Goal: Task Accomplishment & Management: Use online tool/utility

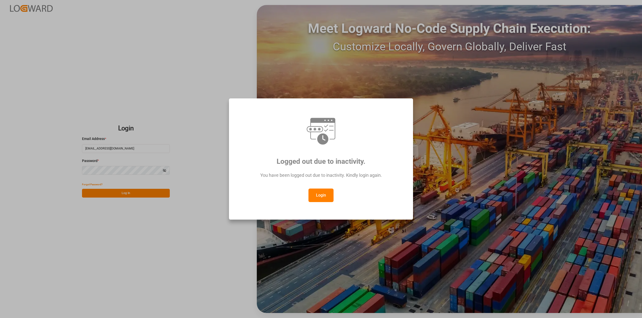
click at [324, 195] on button "Login" at bounding box center [320, 196] width 25 height 14
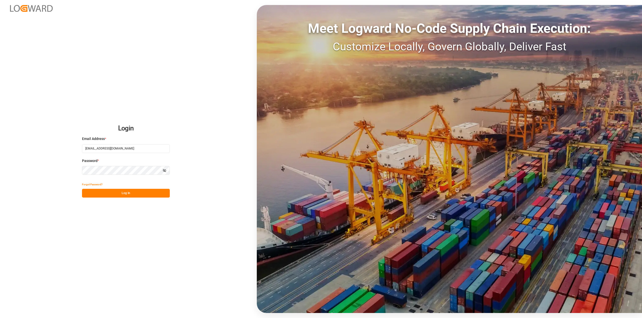
click at [127, 196] on button "Log In" at bounding box center [126, 193] width 88 height 9
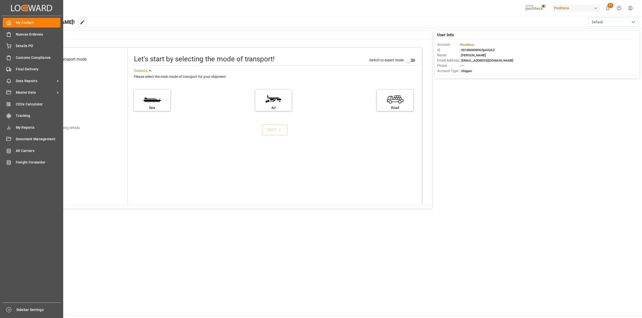
click at [16, 68] on span "Final Delivery" at bounding box center [38, 69] width 45 height 5
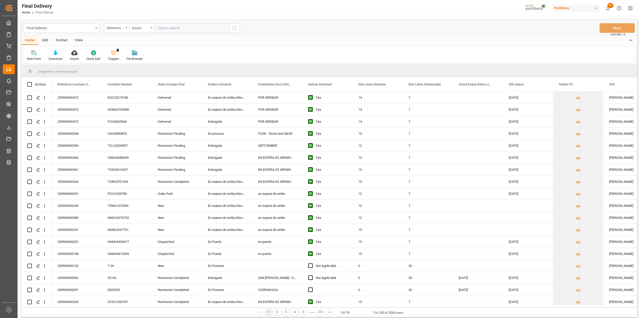
click at [81, 37] on div "View" at bounding box center [78, 40] width 15 height 9
click at [29, 55] on div "Default" at bounding box center [31, 55] width 17 height 11
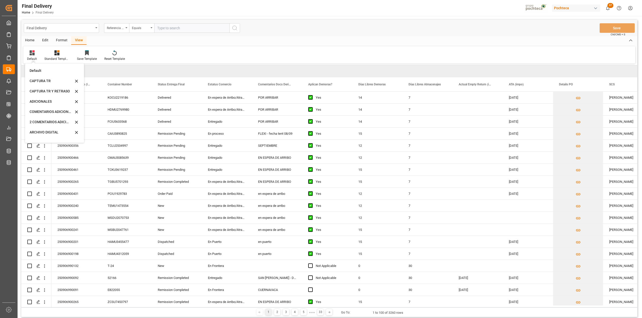
scroll to position [48, 0]
click at [53, 131] on div "CAPTURA TR Y RETRASO CON ENTREGA Y SUCURSAL" at bounding box center [54, 136] width 55 height 10
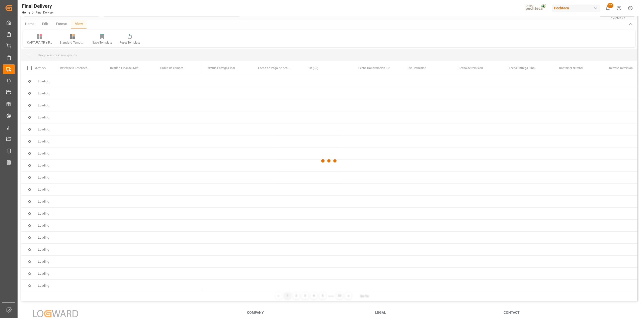
scroll to position [0, 0]
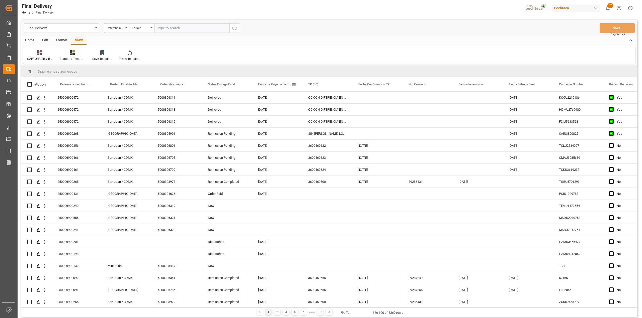
click at [294, 85] on span at bounding box center [294, 84] width 5 height 5
click at [328, 87] on span "filter" at bounding box center [329, 85] width 5 height 5
click at [322, 103] on div "Equals AND OR Equals" at bounding box center [316, 106] width 55 height 30
click at [321, 102] on div "Equals" at bounding box center [316, 99] width 49 height 8
click at [311, 134] on div "In range" at bounding box center [316, 131] width 49 height 8
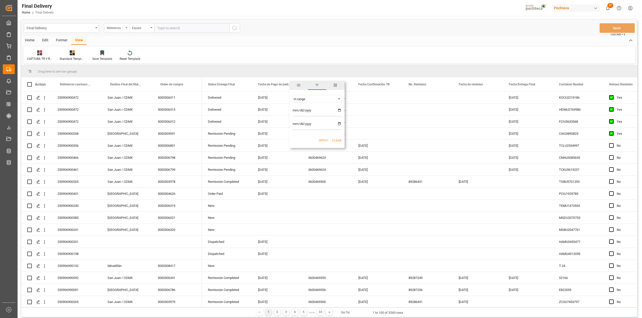
click at [338, 112] on input "date" at bounding box center [316, 112] width 49 height 10
type input "[DATE]"
click at [339, 126] on input "date" at bounding box center [316, 125] width 49 height 10
type input "[DATE]"
click at [322, 141] on button "Apply" at bounding box center [323, 140] width 9 height 5
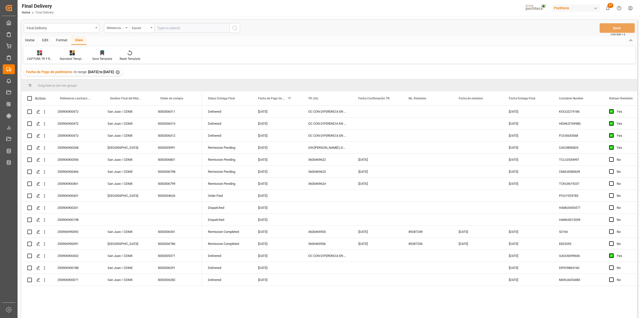
click at [60, 43] on div "Format" at bounding box center [61, 40] width 19 height 9
click at [57, 58] on div "Row Format" at bounding box center [57, 59] width 17 height 5
click at [73, 74] on div "Final Delivery Referencia Leschaco (Impo) Equals Save Ctrl/CMD + S Home Edit Fo…" at bounding box center [329, 176] width 616 height 312
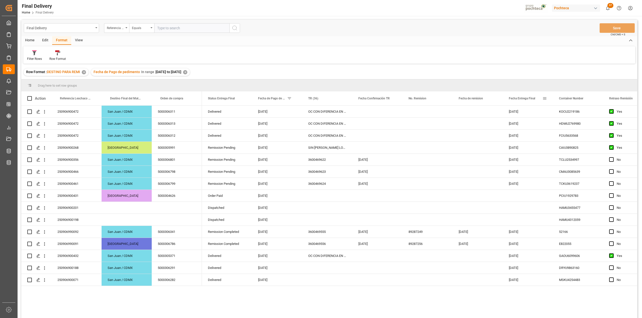
click at [517, 97] on span "Fecha Entrega Final" at bounding box center [522, 99] width 26 height 4
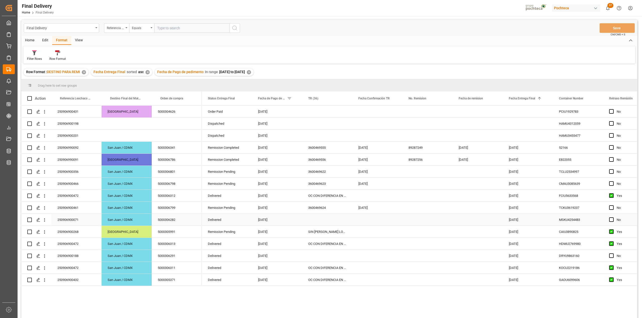
click at [324, 219] on div "Press SPACE to select this row." at bounding box center [327, 220] width 50 height 12
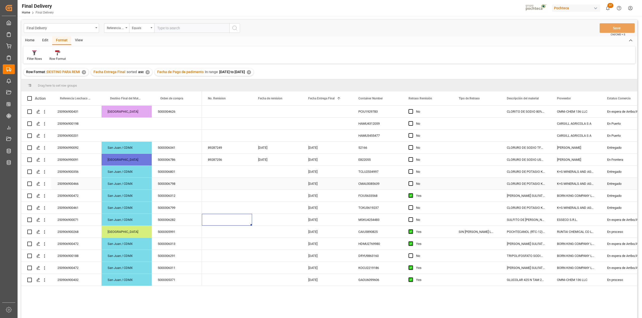
scroll to position [0, 150]
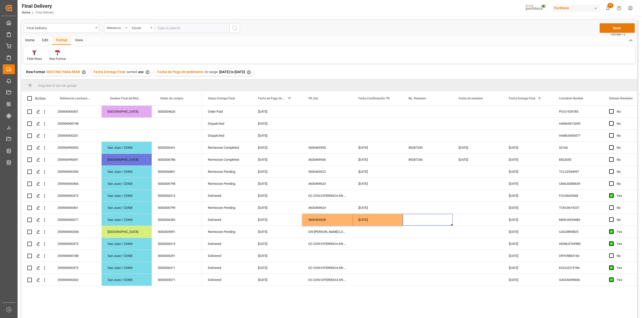
click at [608, 26] on button "Save" at bounding box center [616, 28] width 35 height 10
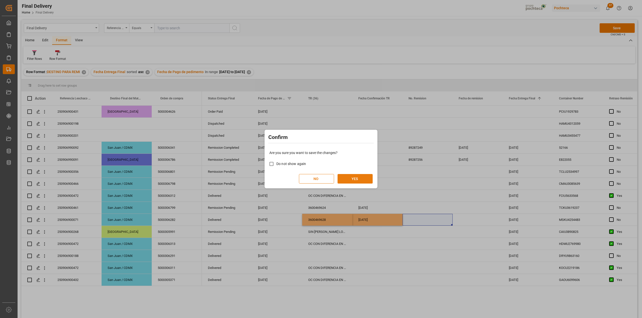
click at [364, 182] on button "YES" at bounding box center [354, 179] width 35 height 10
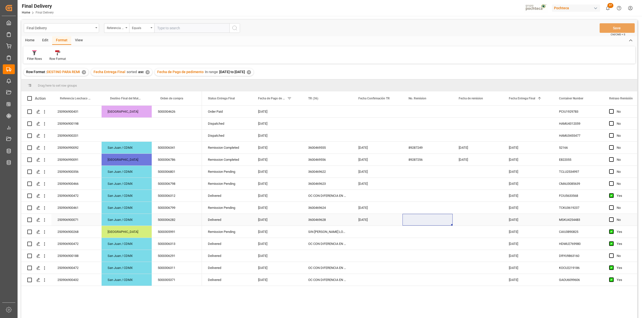
click at [384, 224] on div "[DATE]" at bounding box center [377, 220] width 50 height 12
click at [325, 255] on div "Press SPACE to select this row." at bounding box center [327, 256] width 50 height 12
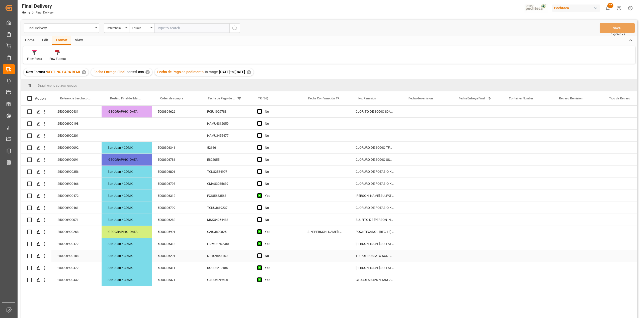
scroll to position [0, 0]
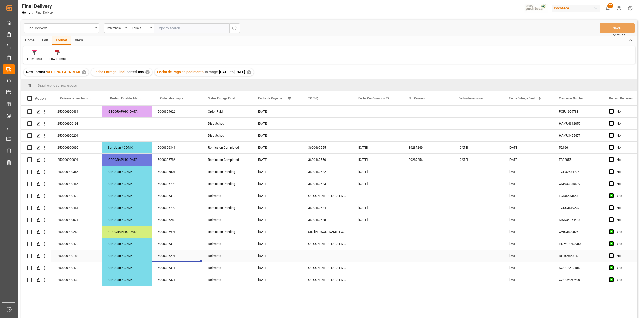
click at [353, 252] on div "Press SPACE to select this row." at bounding box center [377, 256] width 50 height 12
click at [336, 247] on div "OC CON DIFERENCIA EN SAP" at bounding box center [327, 244] width 50 height 12
click at [610, 257] on span "Press SPACE to select this row." at bounding box center [611, 256] width 5 height 5
click at [613, 254] on input "Press SPACE to select this row." at bounding box center [613, 254] width 0 height 0
click at [619, 30] on button "Save" at bounding box center [616, 28] width 35 height 10
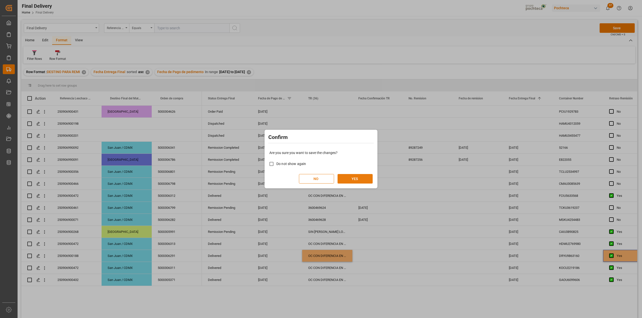
click at [365, 181] on button "YES" at bounding box center [354, 179] width 35 height 10
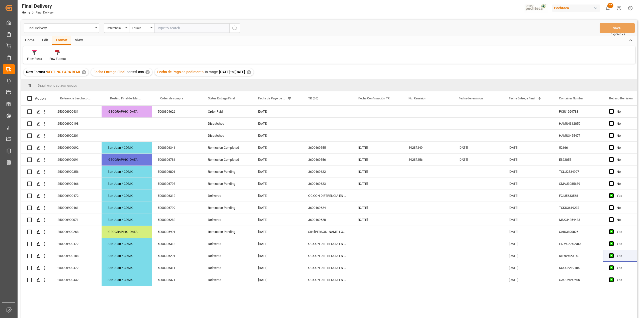
click at [368, 65] on div "Final Delivery Referencia Leschaco (Impo) Equals Save Ctrl/CMD + S Home Edit Fo…" at bounding box center [329, 176] width 616 height 312
click at [427, 126] on div "Press SPACE to select this row." at bounding box center [427, 124] width 50 height 12
click at [335, 126] on input "Press SPACE to select this row." at bounding box center [327, 127] width 42 height 10
type input "EN INSPECCION EN GOLMEX"
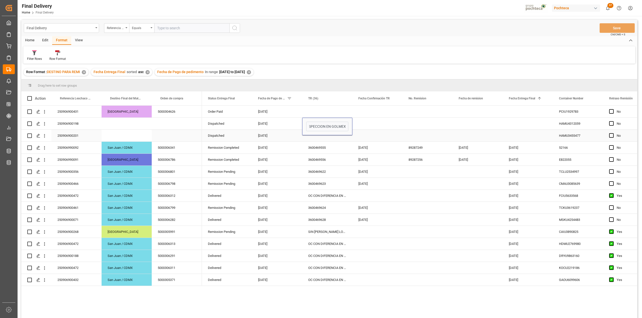
click at [366, 123] on div "Press SPACE to select this row." at bounding box center [377, 124] width 50 height 12
click at [624, 30] on button "Save" at bounding box center [616, 28] width 35 height 10
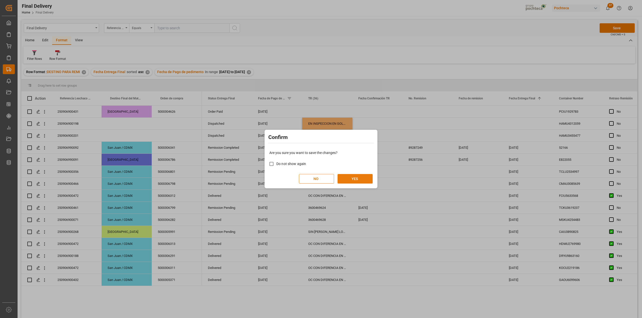
click at [364, 176] on button "YES" at bounding box center [354, 179] width 35 height 10
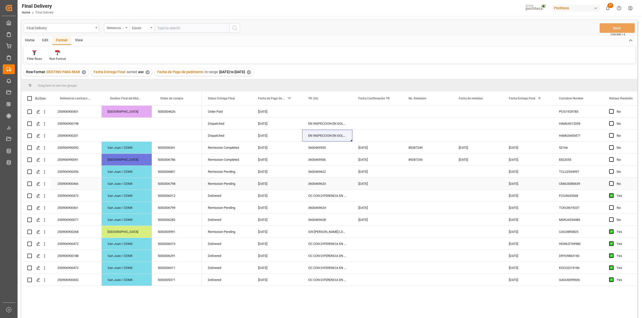
click at [321, 171] on div "3600469622" at bounding box center [327, 172] width 50 height 12
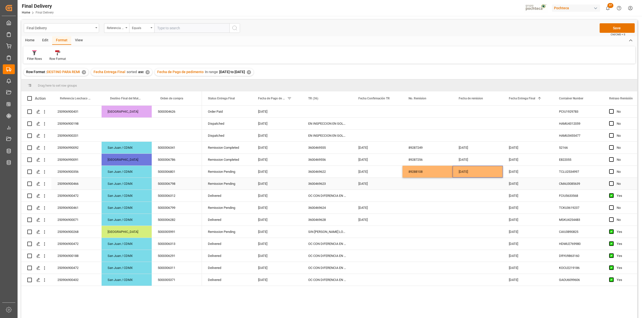
click at [423, 185] on div "Press SPACE to select this row." at bounding box center [427, 184] width 50 height 12
click at [407, 206] on div "Press SPACE to select this row." at bounding box center [427, 208] width 50 height 12
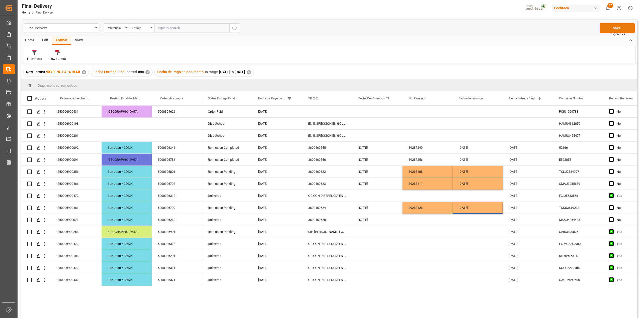
click at [608, 29] on button "Save" at bounding box center [616, 28] width 35 height 10
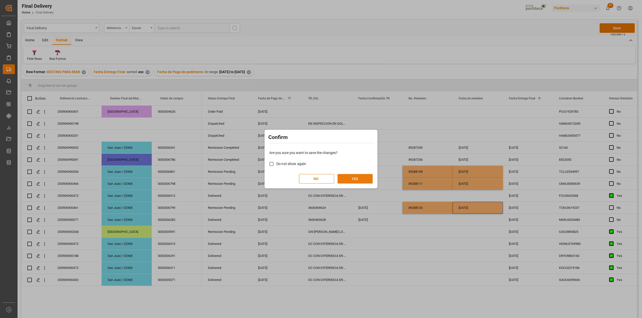
click at [356, 179] on button "YES" at bounding box center [354, 179] width 35 height 10
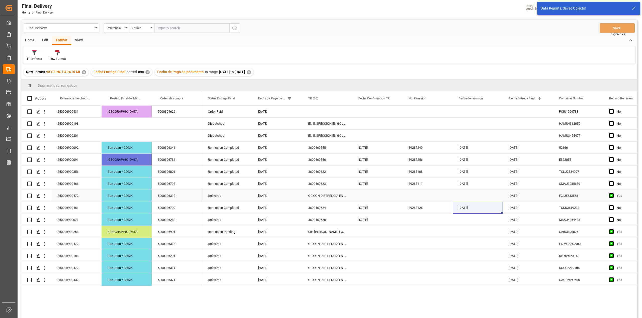
click at [423, 197] on div "Press SPACE to select this row." at bounding box center [427, 196] width 50 height 12
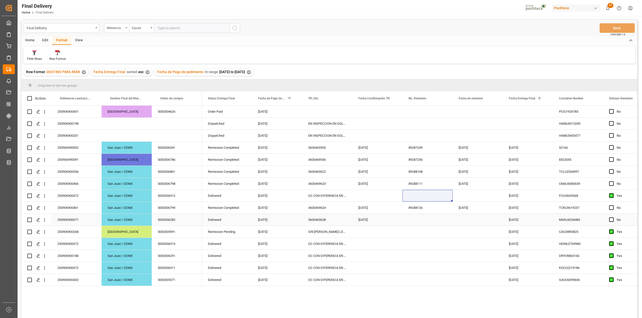
click at [412, 222] on div "Press SPACE to select this row." at bounding box center [427, 220] width 50 height 12
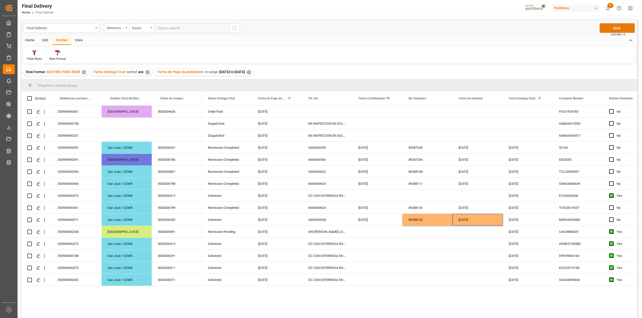
click at [616, 31] on button "Save" at bounding box center [616, 28] width 35 height 10
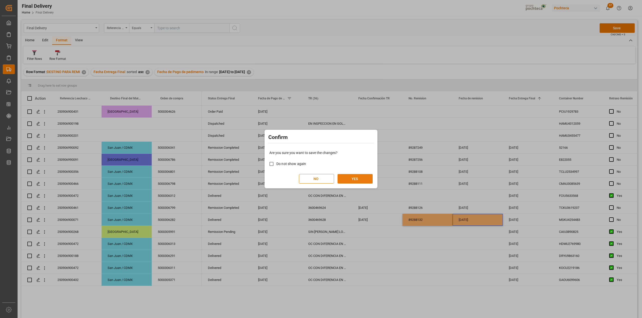
click at [358, 177] on button "YES" at bounding box center [354, 179] width 35 height 10
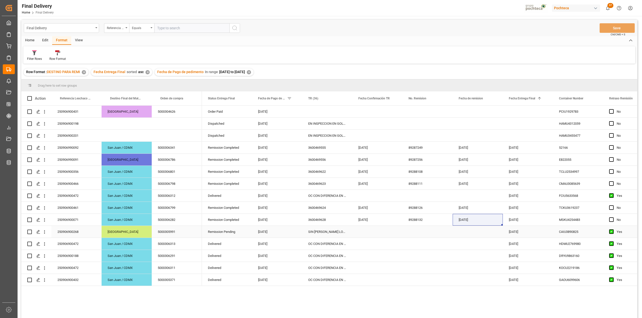
click at [328, 233] on div "SIN [PERSON_NAME] LOGISTICA" at bounding box center [327, 232] width 50 height 12
click at [333, 234] on div "SIN [PERSON_NAME] LOGISTICA" at bounding box center [327, 232] width 50 height 12
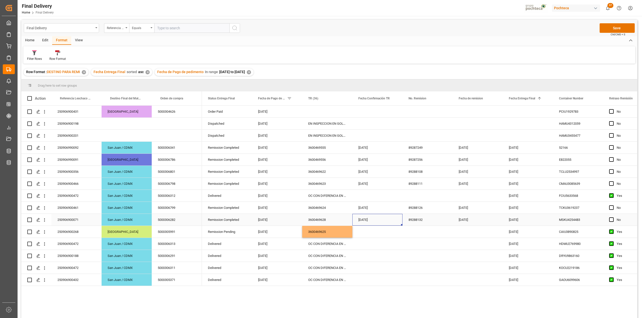
click at [374, 224] on div "[DATE]" at bounding box center [377, 220] width 50 height 12
click at [608, 31] on button "Save" at bounding box center [616, 28] width 35 height 10
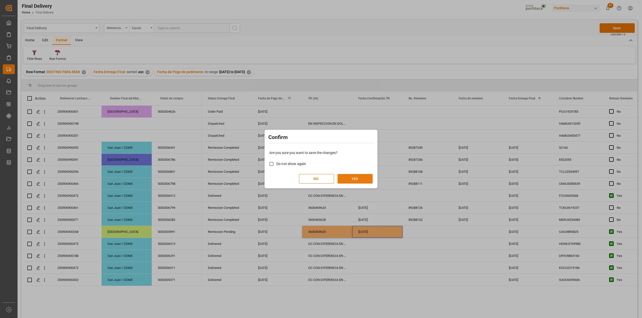
click at [356, 181] on button "YES" at bounding box center [354, 179] width 35 height 10
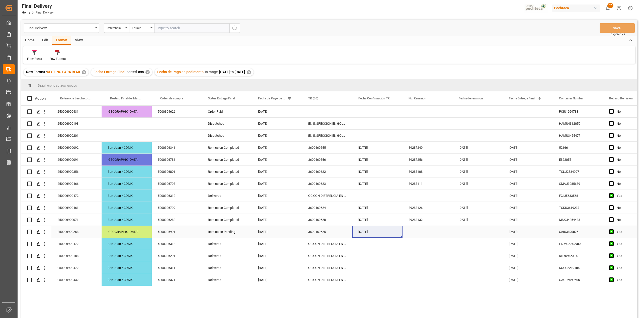
click at [421, 234] on div "Press SPACE to select this row." at bounding box center [427, 232] width 50 height 12
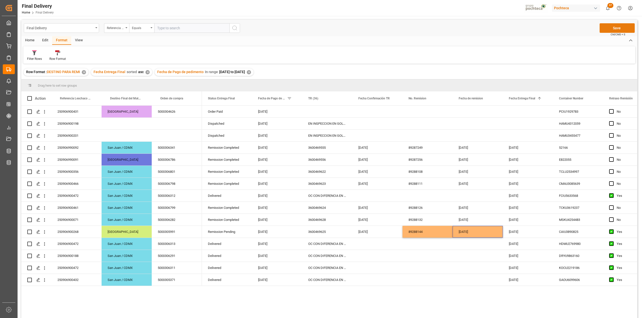
click at [603, 28] on button "Save" at bounding box center [616, 28] width 35 height 10
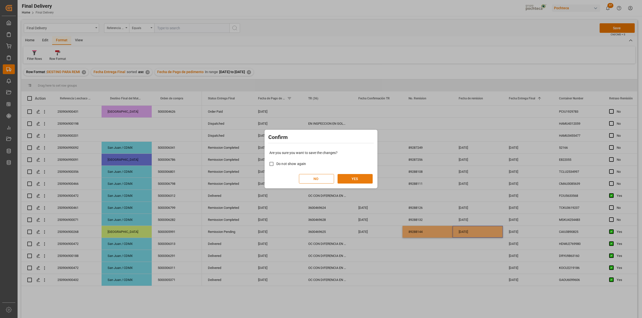
click at [367, 177] on button "YES" at bounding box center [354, 179] width 35 height 10
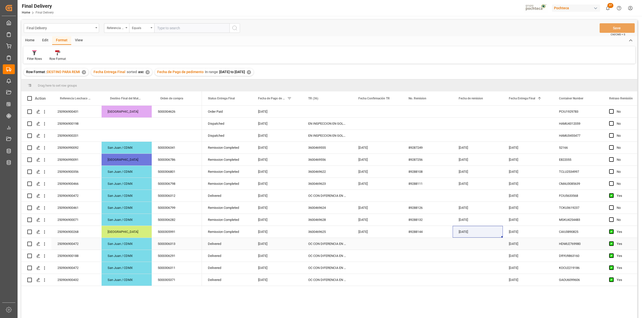
click at [368, 242] on div "Press SPACE to select this row." at bounding box center [377, 244] width 50 height 12
click at [326, 68] on div "Row Format : DESTINO PARA REMI ✕ Fecha Entrega Final sorted asc ✕ Fecha de Pago…" at bounding box center [329, 72] width 616 height 14
click at [369, 243] on div "Press SPACE to select this row." at bounding box center [377, 244] width 50 height 12
click at [377, 222] on div "[DATE]" at bounding box center [377, 220] width 50 height 12
click at [316, 103] on div "TR (36)" at bounding box center [325, 98] width 34 height 14
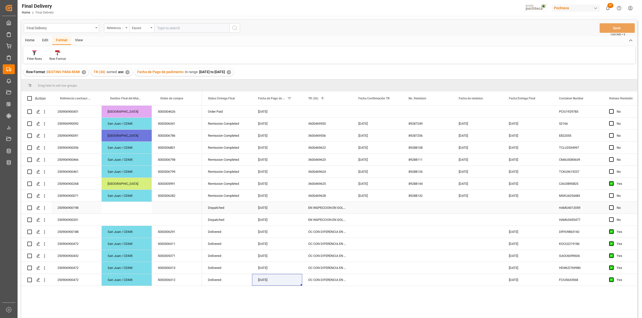
click at [368, 212] on div "Press SPACE to select this row." at bounding box center [377, 208] width 50 height 12
click at [380, 198] on div "[DATE]" at bounding box center [377, 196] width 50 height 12
click at [377, 211] on div "Press SPACE to select this row." at bounding box center [377, 208] width 50 height 12
click at [374, 221] on div "Press SPACE to select this row." at bounding box center [377, 220] width 50 height 12
click at [340, 223] on div "EN INSPECCION EN GOLMEX" at bounding box center [327, 220] width 50 height 12
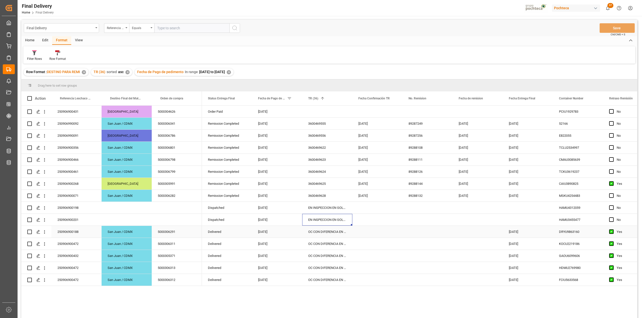
click at [337, 233] on div "OC CON DIFERENCIA EN SAP" at bounding box center [327, 232] width 50 height 12
click at [149, 305] on div "250906900431 Guadalajara 5000304626 250906990092 [GEOGRAPHIC_DATA][PERSON_NAME]…" at bounding box center [329, 213] width 616 height 214
click at [379, 231] on div "Press SPACE to select this row." at bounding box center [377, 232] width 50 height 12
click at [322, 232] on div "OC CON DIFERENCIA EN SAP" at bounding box center [327, 232] width 50 height 12
click at [550, 272] on div "[DATE]" at bounding box center [528, 268] width 50 height 12
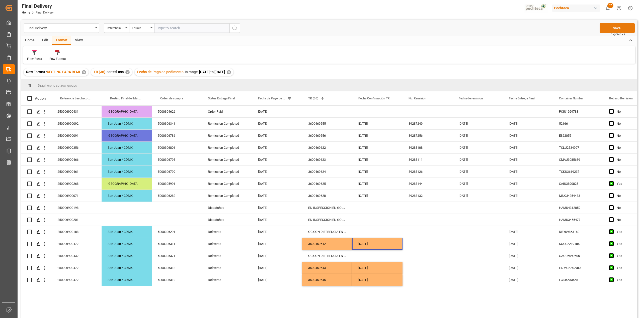
click at [616, 25] on button "Save" at bounding box center [616, 28] width 35 height 10
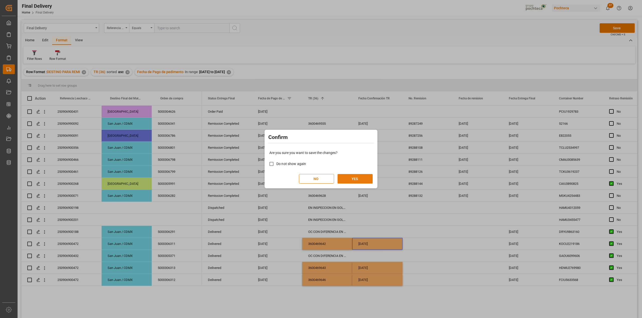
click at [355, 177] on button "YES" at bounding box center [354, 179] width 35 height 10
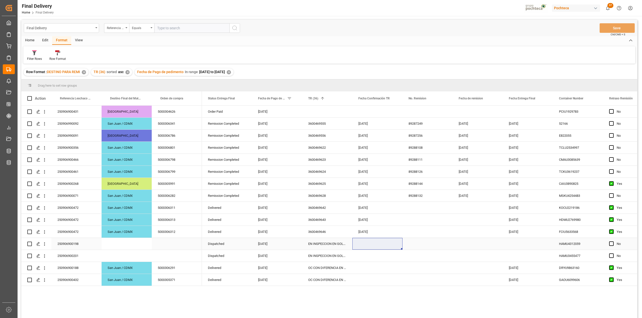
click at [373, 244] on div "Press SPACE to select this row." at bounding box center [377, 244] width 50 height 12
